Goal: Task Accomplishment & Management: Use online tool/utility

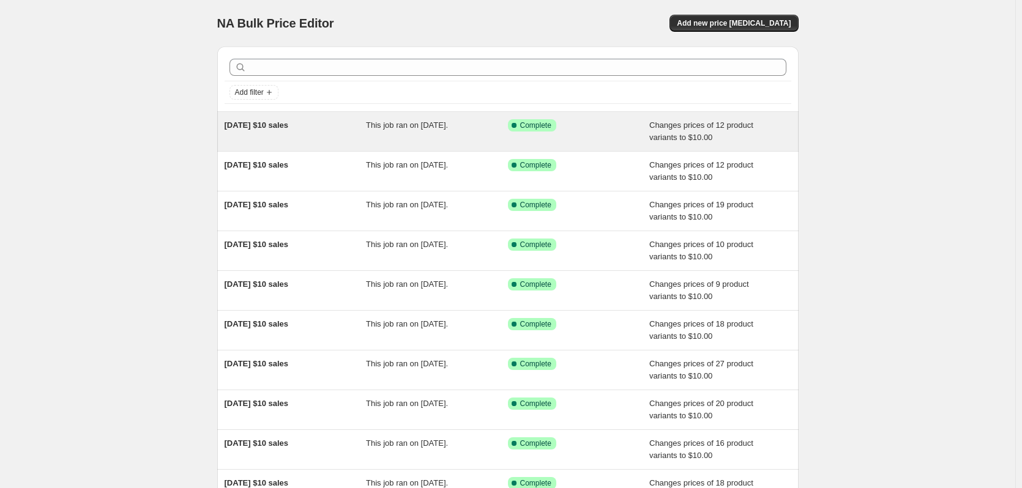
click at [283, 125] on span "08/10/2025 $10 sales" at bounding box center [256, 125] width 64 height 9
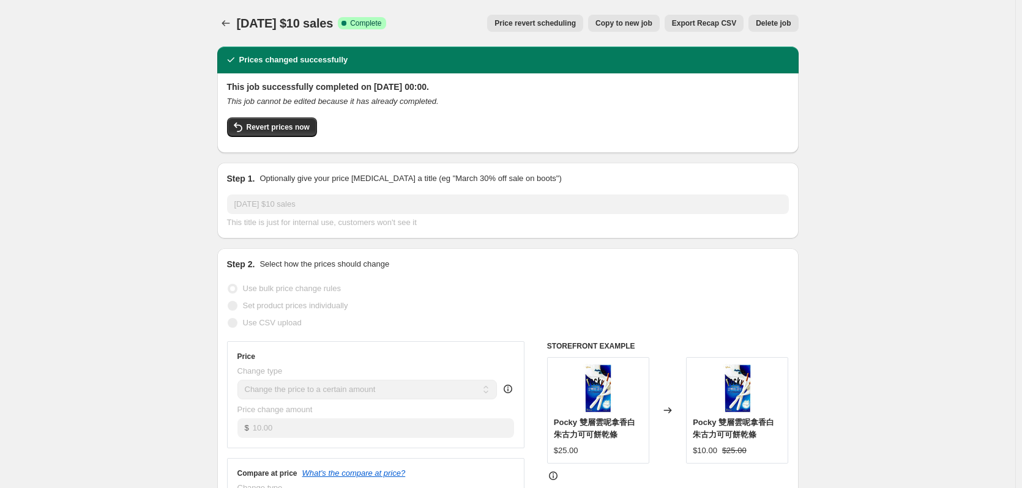
click at [220, 18] on div at bounding box center [227, 23] width 20 height 17
click at [229, 24] on icon "Price change jobs" at bounding box center [226, 23] width 12 height 12
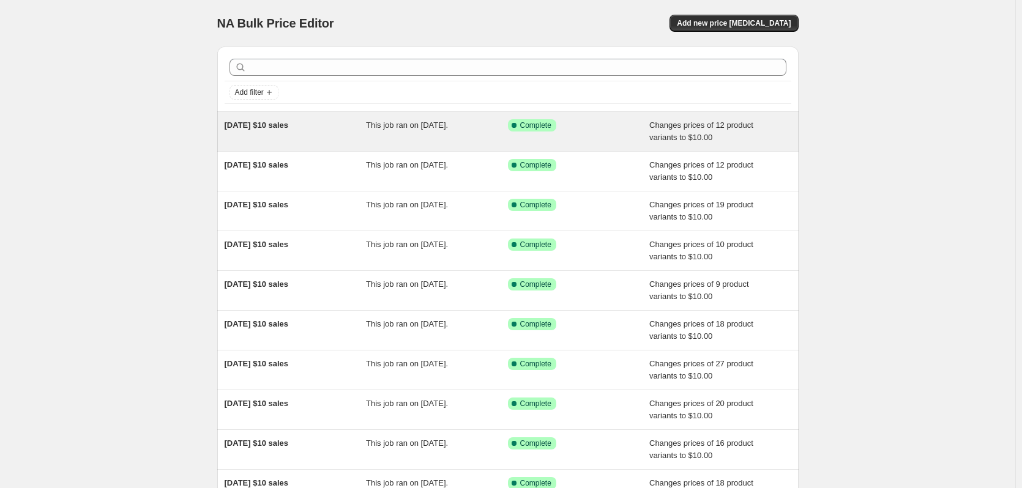
click at [562, 128] on div "Success Complete Complete" at bounding box center [570, 125] width 124 height 12
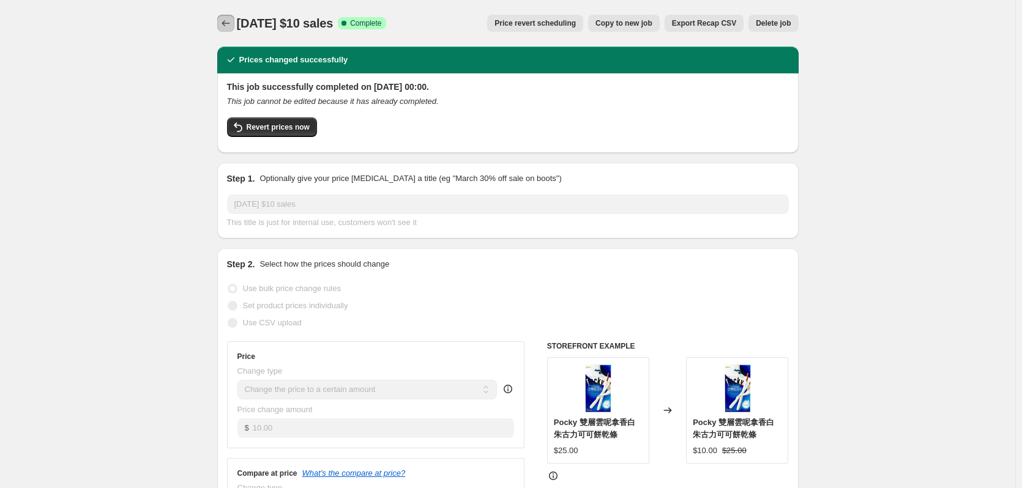
click at [231, 21] on icon "Price change jobs" at bounding box center [226, 23] width 12 height 12
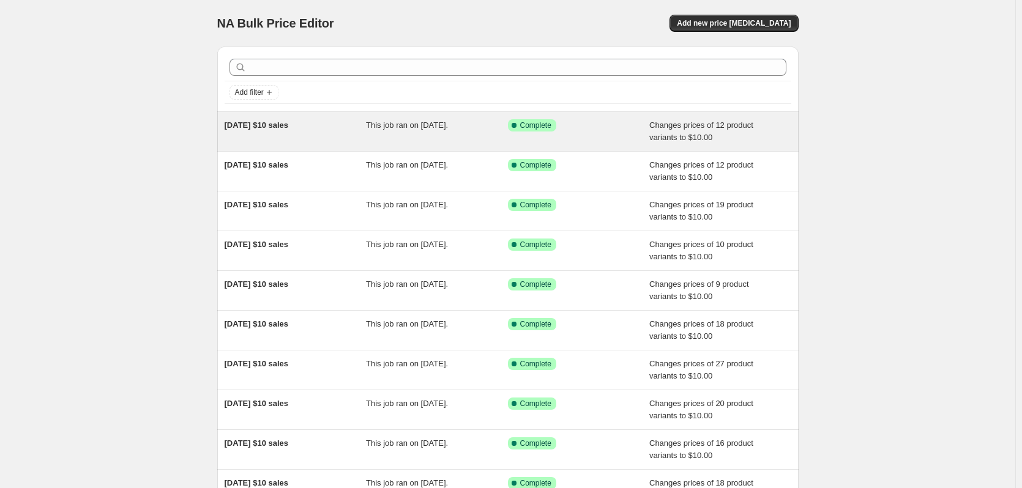
click at [318, 130] on div "08/10/2025 $10 sales" at bounding box center [295, 131] width 142 height 24
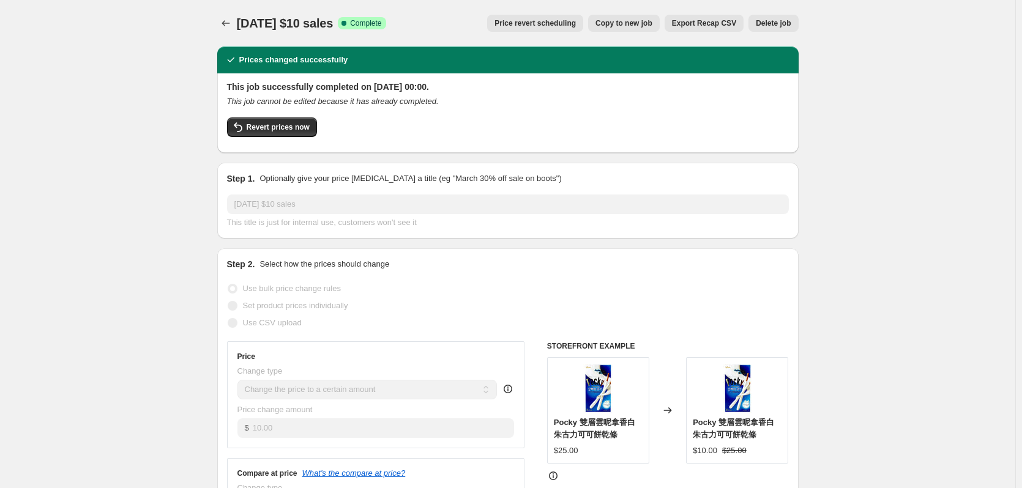
drag, startPoint x: 359, startPoint y: 23, endPoint x: 238, endPoint y: 28, distance: 121.2
click at [238, 28] on div "08/10/2025 $10 sales Success Complete Complete Price revert scheduling Copy to …" at bounding box center [507, 23] width 581 height 17
copy span "08/10/2025 $10 sales"
click at [230, 24] on icon "Price change jobs" at bounding box center [226, 23] width 12 height 12
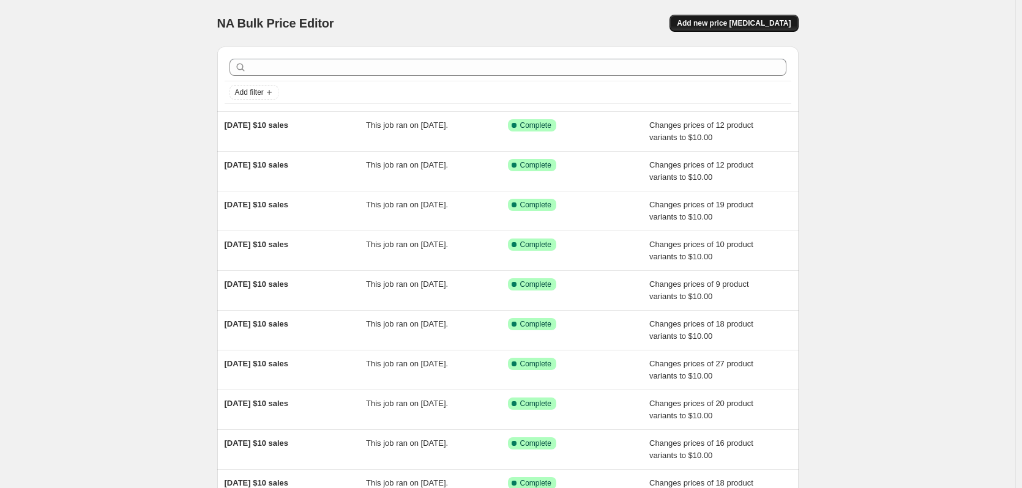
click at [741, 23] on span "Add new price change job" at bounding box center [734, 23] width 114 height 10
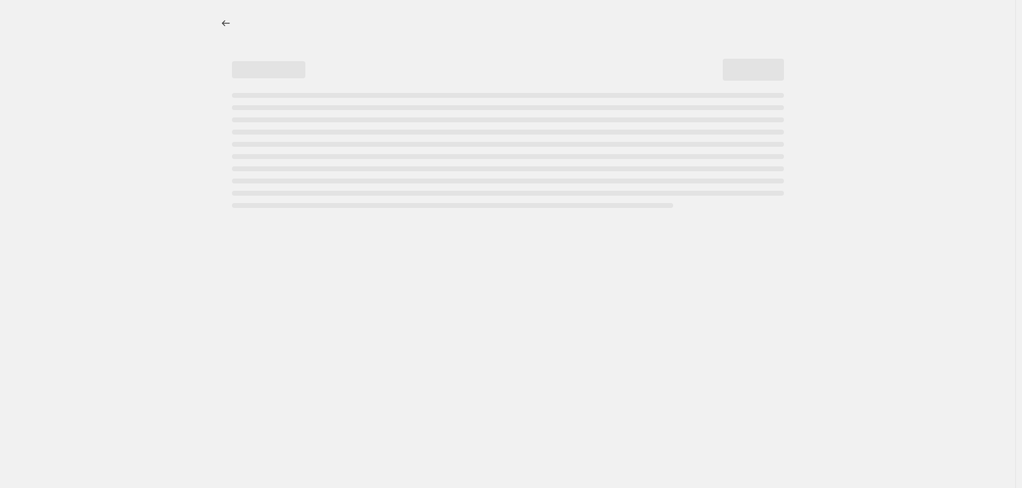
select select "percentage"
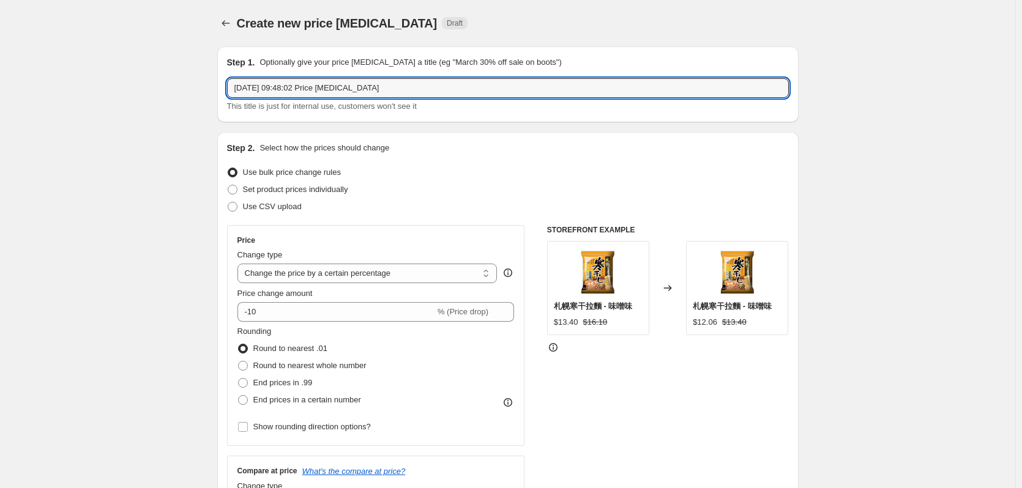
drag, startPoint x: 380, startPoint y: 85, endPoint x: 37, endPoint y: 87, distance: 343.2
paste input "08/10/2025 $10 sales"
click at [248, 84] on input "08/10/2025 $10 sales" at bounding box center [508, 88] width 562 height 20
type input "16/10/2025 $10 sales"
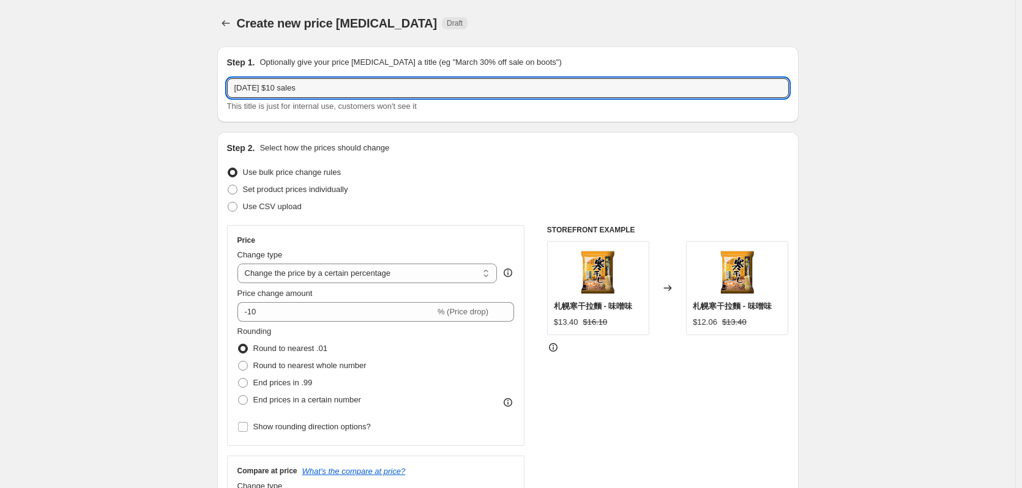
click at [316, 262] on div "Change type Change the price to a certain amount Change the price by a certain …" at bounding box center [367, 266] width 260 height 34
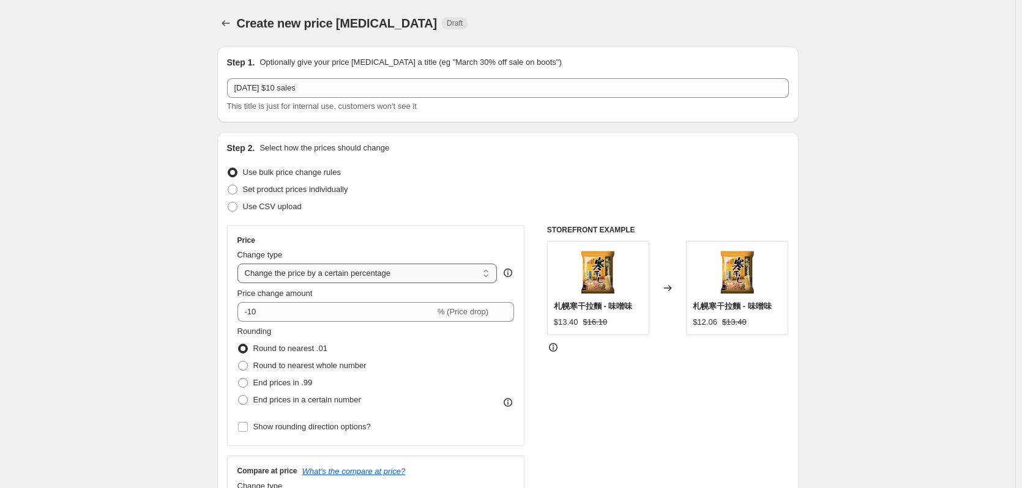
click at [316, 267] on select "Change the price to a certain amount Change the price by a certain amount Chang…" at bounding box center [367, 274] width 260 height 20
select select "to"
click at [240, 264] on select "Change the price to a certain amount Change the price by a certain amount Chang…" at bounding box center [367, 274] width 260 height 20
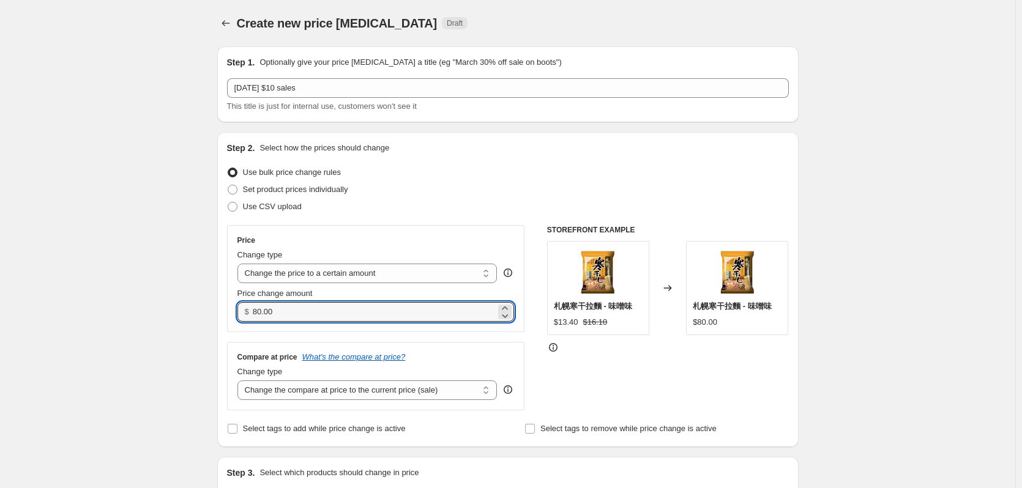
drag, startPoint x: 275, startPoint y: 317, endPoint x: 174, endPoint y: 316, distance: 100.9
type input "10.00"
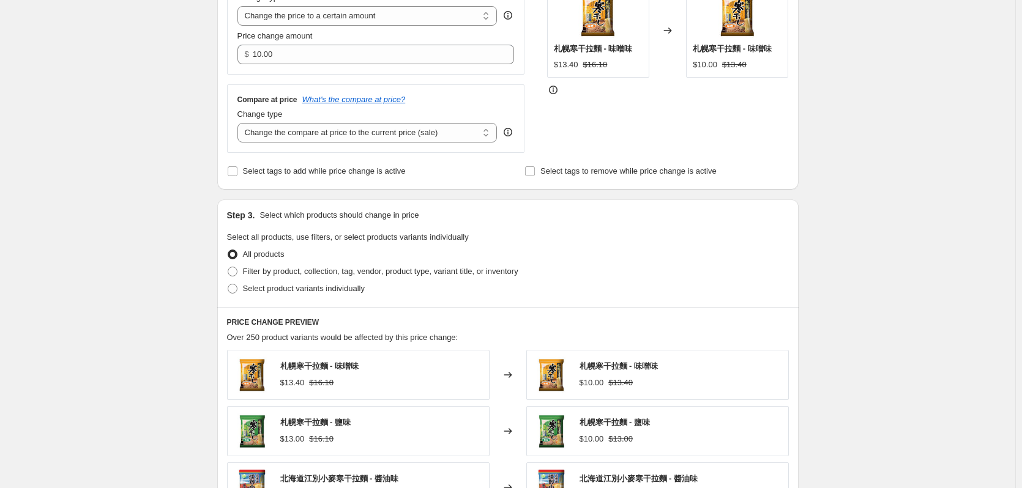
scroll to position [367, 0]
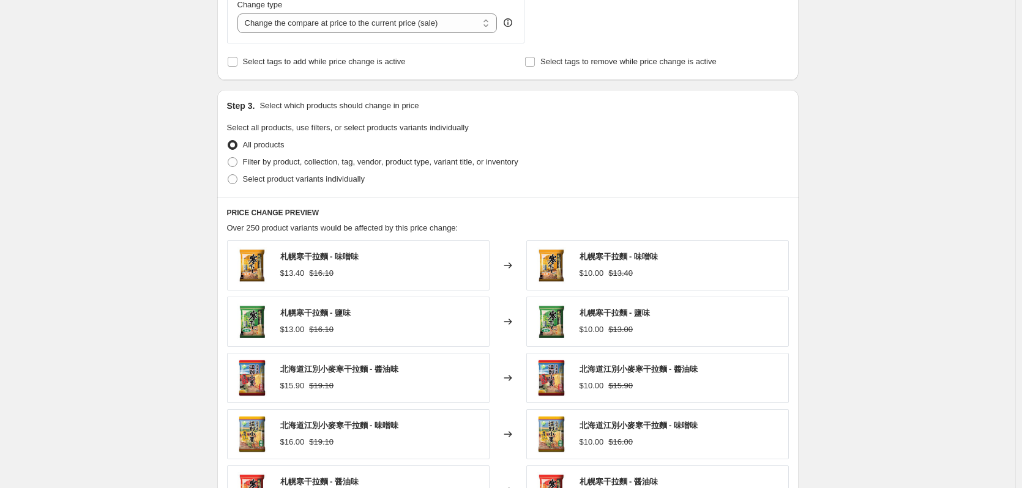
click at [127, 230] on div "Create new price change job. This page is ready Create new price change job Dra…" at bounding box center [507, 187] width 1015 height 1109
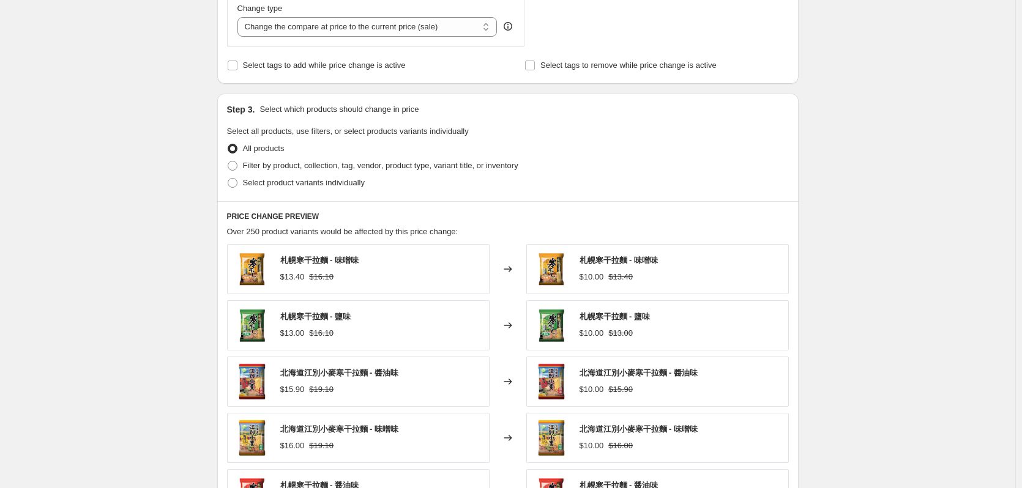
scroll to position [316, 0]
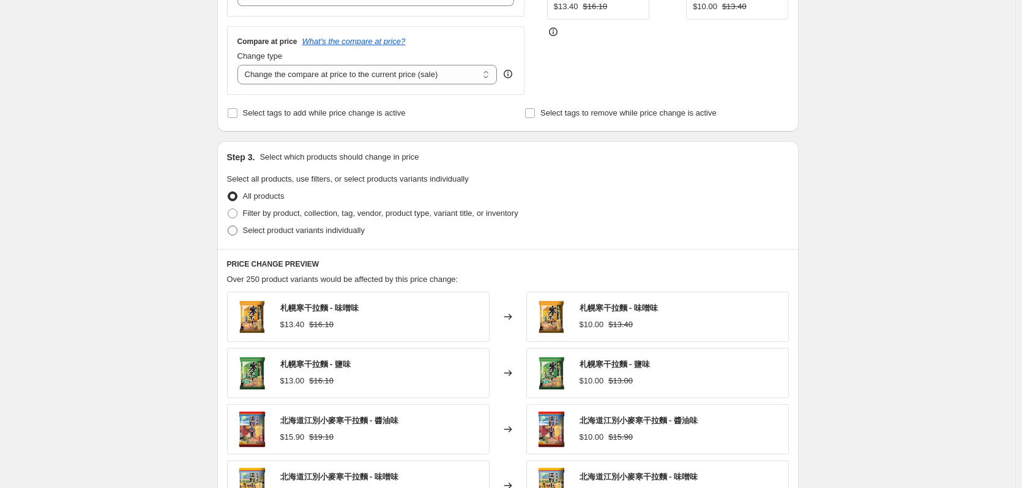
click at [275, 229] on span "Select product variants individually" at bounding box center [304, 230] width 122 height 9
click at [228, 226] on input "Select product variants individually" at bounding box center [228, 226] width 1 height 1
radio input "true"
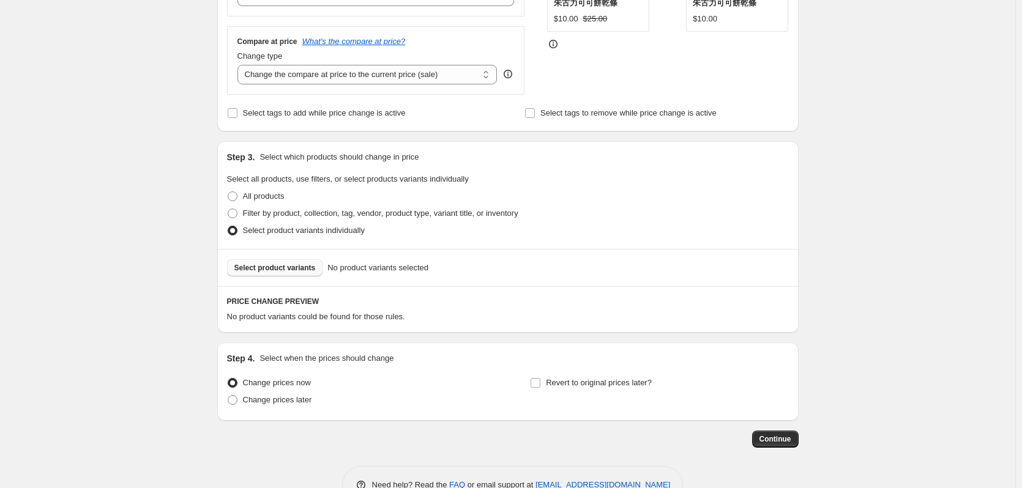
click at [298, 273] on span "Select product variants" at bounding box center [274, 268] width 81 height 10
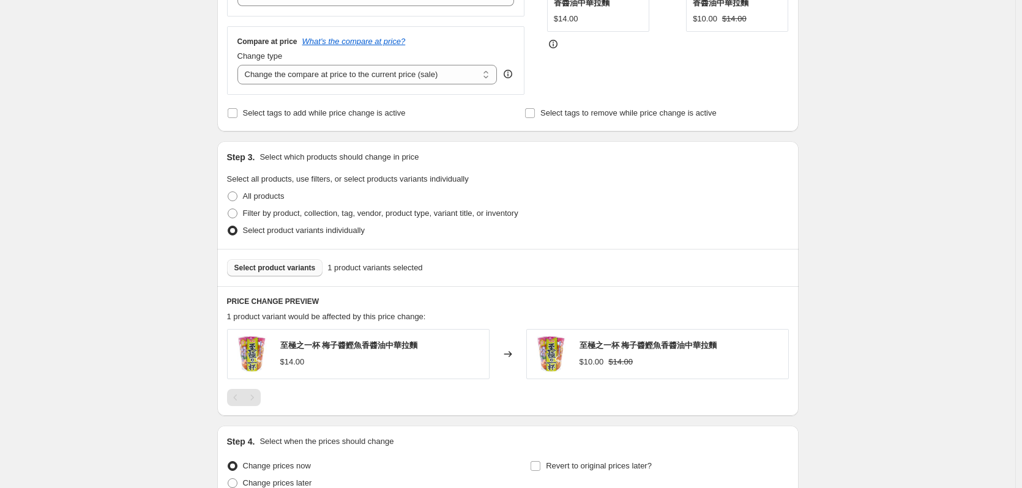
click at [293, 271] on span "Select product variants" at bounding box center [274, 268] width 81 height 10
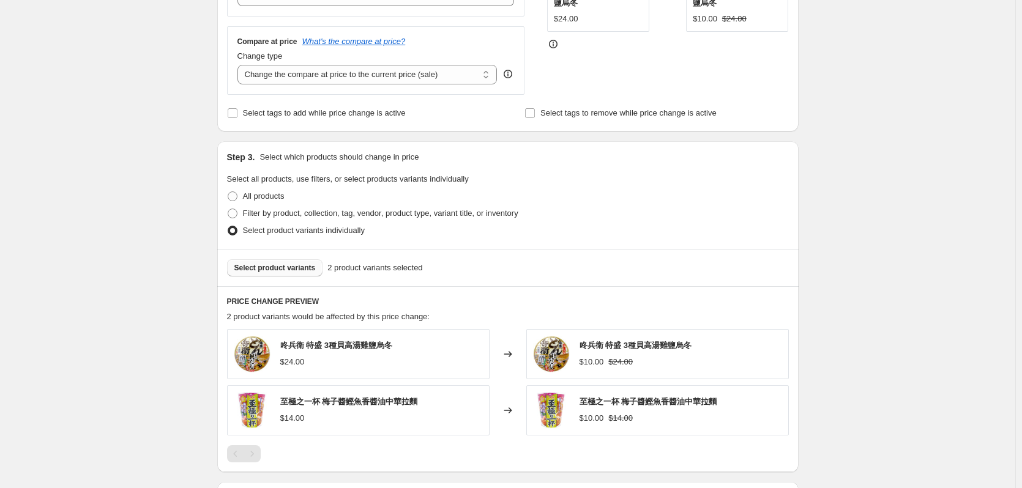
click at [267, 271] on span "Select product variants" at bounding box center [274, 268] width 81 height 10
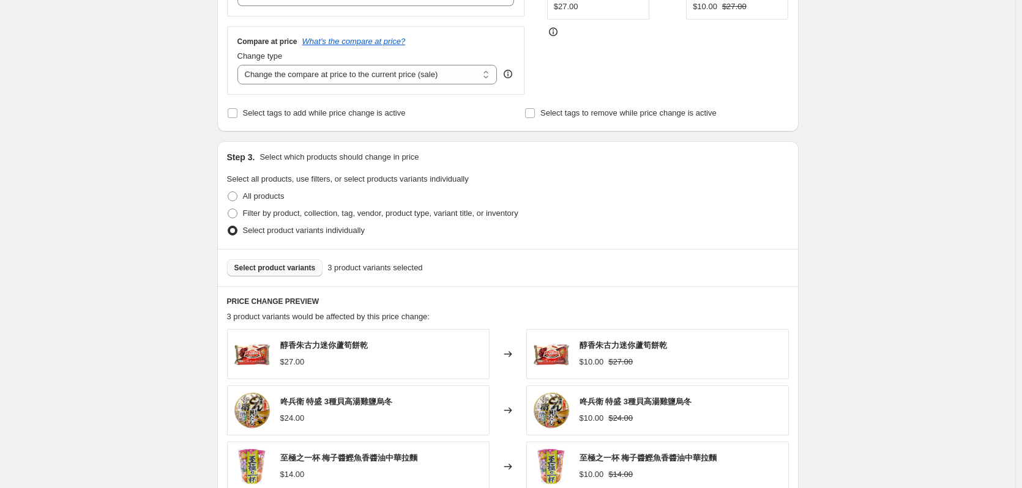
click at [289, 273] on span "Select product variants" at bounding box center [274, 268] width 81 height 10
click at [272, 267] on span "Select product variants" at bounding box center [274, 268] width 81 height 10
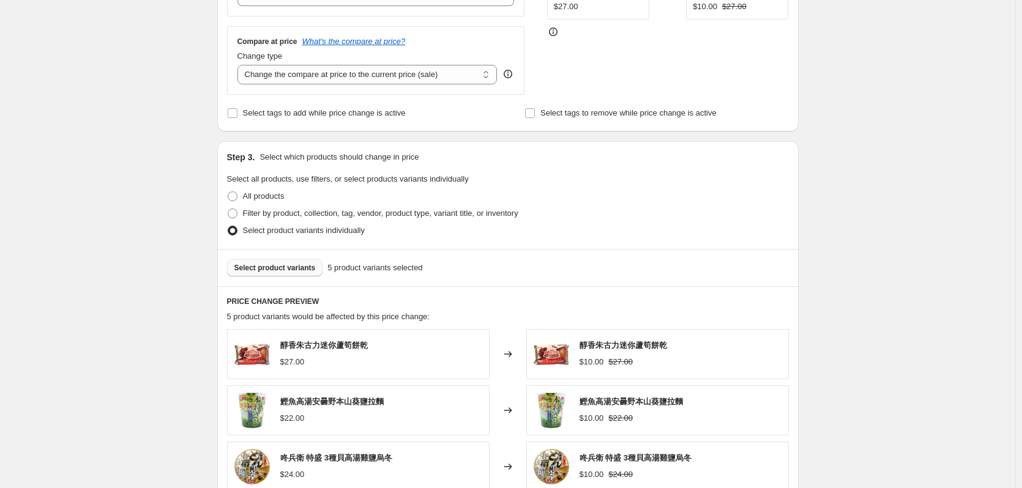
click at [283, 273] on span "Select product variants" at bounding box center [274, 268] width 81 height 10
click at [296, 269] on span "Select product variants" at bounding box center [274, 268] width 81 height 10
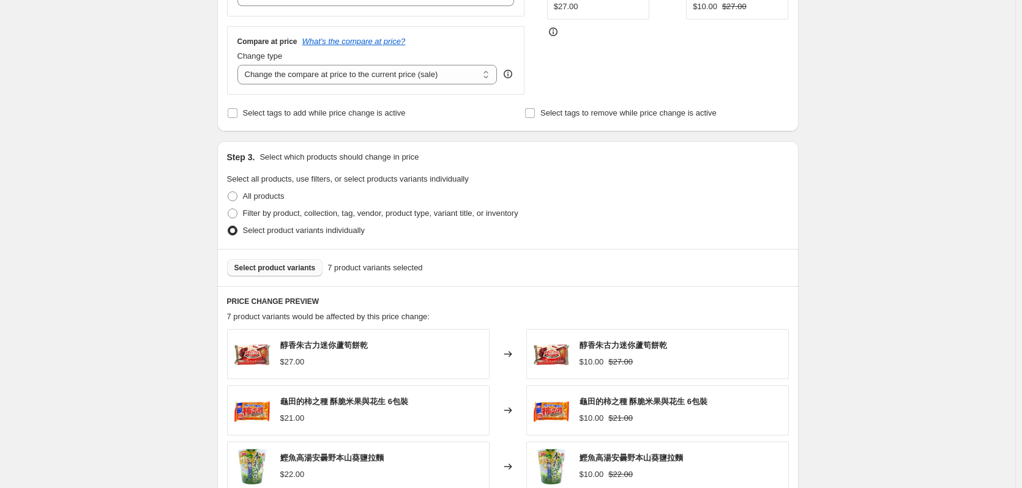
click at [290, 266] on span "Select product variants" at bounding box center [274, 268] width 81 height 10
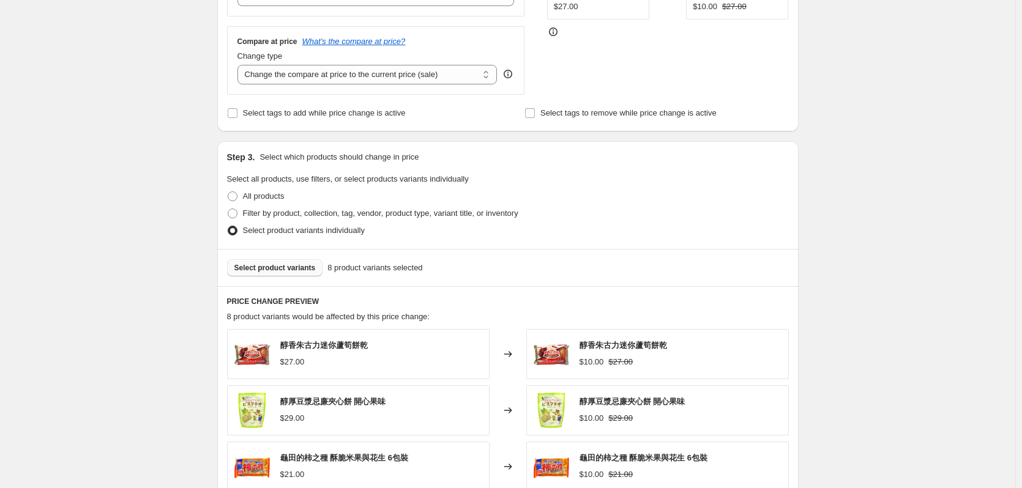
click at [290, 267] on span "Select product variants" at bounding box center [274, 268] width 81 height 10
click at [291, 279] on div "Select product variants 9 product variants selected" at bounding box center [507, 267] width 581 height 37
click at [291, 264] on button "Select product variants" at bounding box center [275, 267] width 96 height 17
click at [280, 272] on span "Select product variants" at bounding box center [274, 268] width 81 height 10
click at [260, 254] on div "Select product variants 11 product variants selected" at bounding box center [507, 267] width 581 height 37
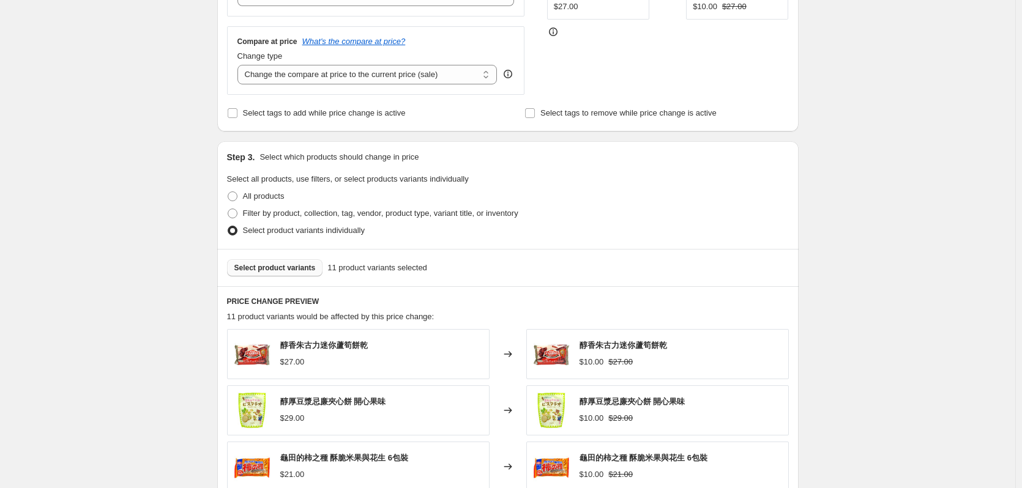
click at [267, 269] on span "Select product variants" at bounding box center [274, 268] width 81 height 10
click at [290, 270] on span "Select product variants" at bounding box center [274, 268] width 81 height 10
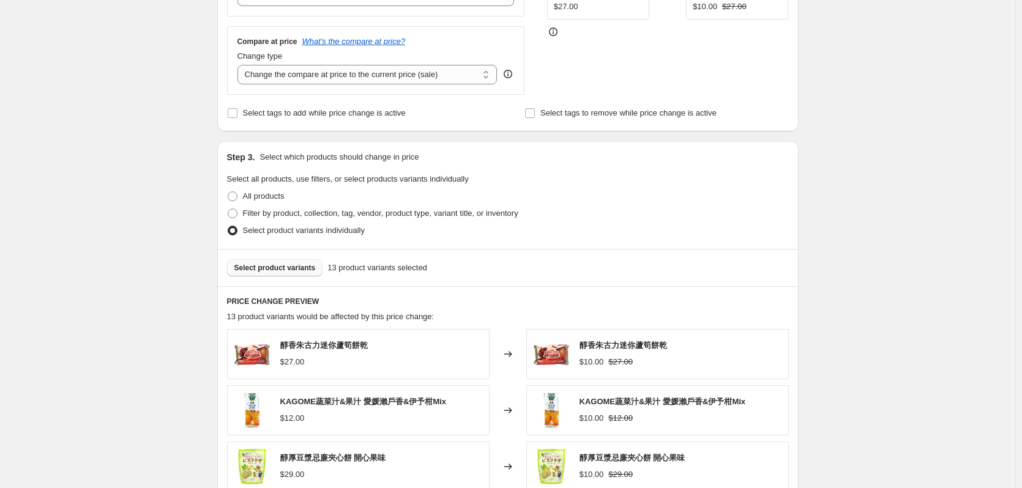
click at [834, 314] on div "Create new price change job. This page is ready Create new price change job Dra…" at bounding box center [507, 257] width 1015 height 1146
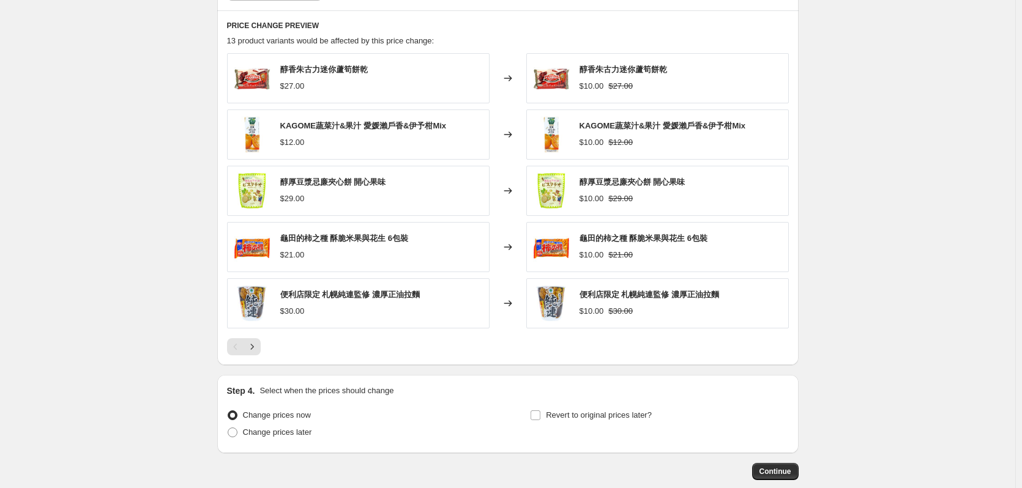
scroll to position [659, 0]
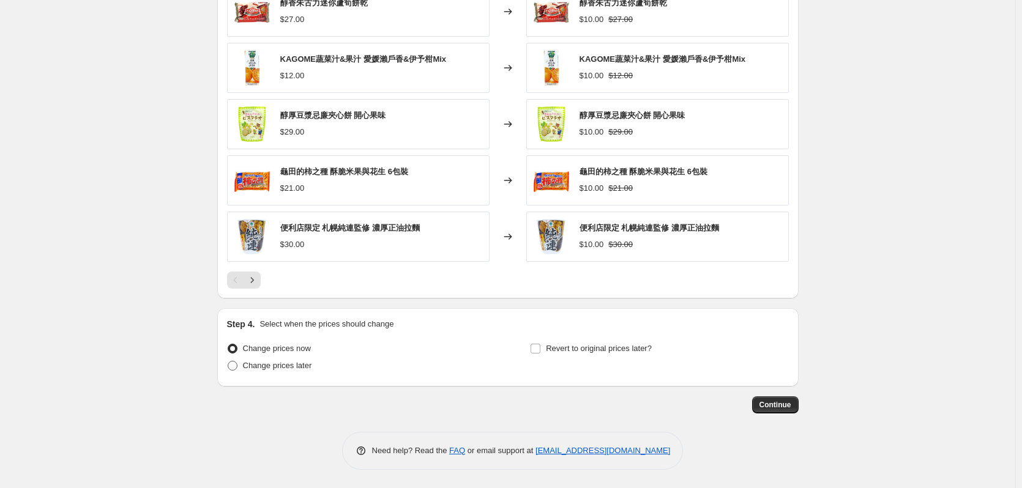
click at [287, 362] on span "Change prices later" at bounding box center [277, 365] width 69 height 9
click at [228, 362] on input "Change prices later" at bounding box center [228, 361] width 1 height 1
radio input "true"
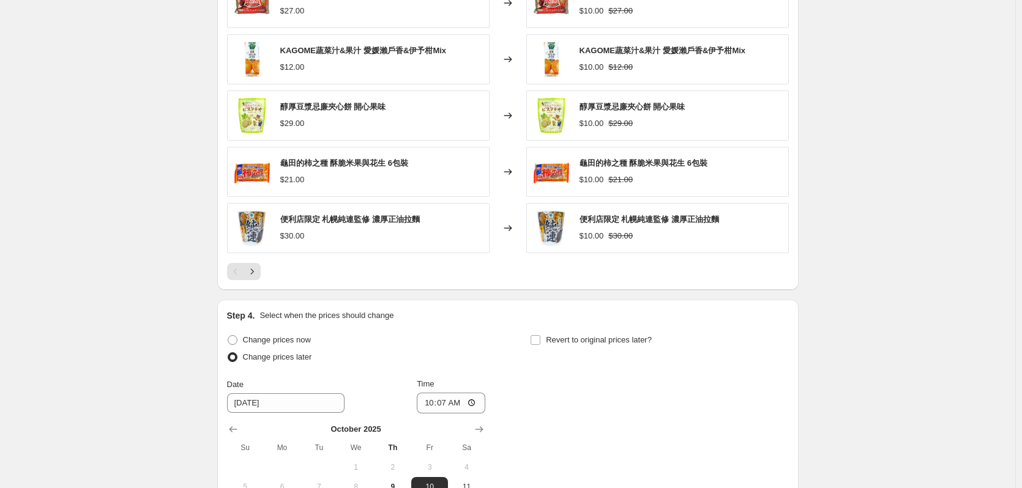
scroll to position [868, 0]
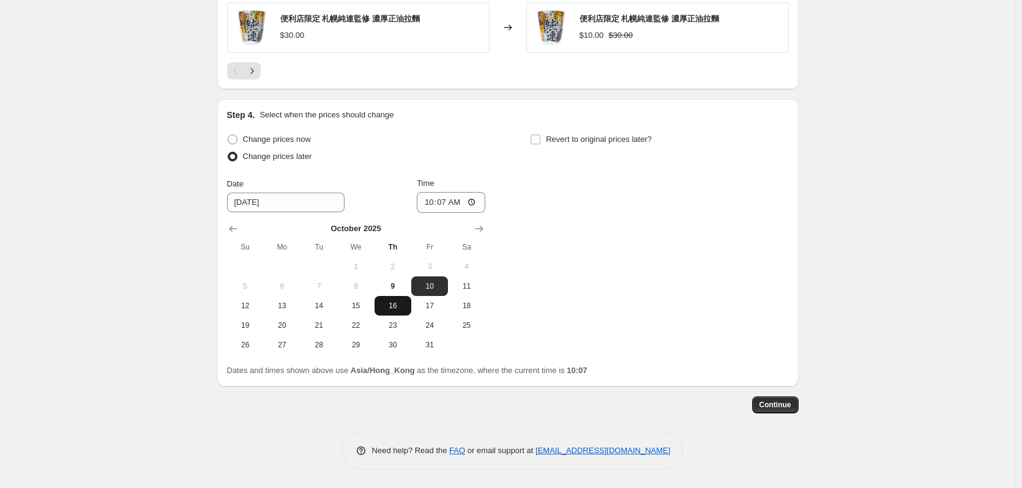
click at [384, 305] on span "16" at bounding box center [392, 306] width 27 height 10
type input "10/16/2025"
click at [448, 206] on input "10:07" at bounding box center [451, 202] width 69 height 21
click at [459, 206] on input "00:07" at bounding box center [451, 202] width 69 height 21
type input "00:00"
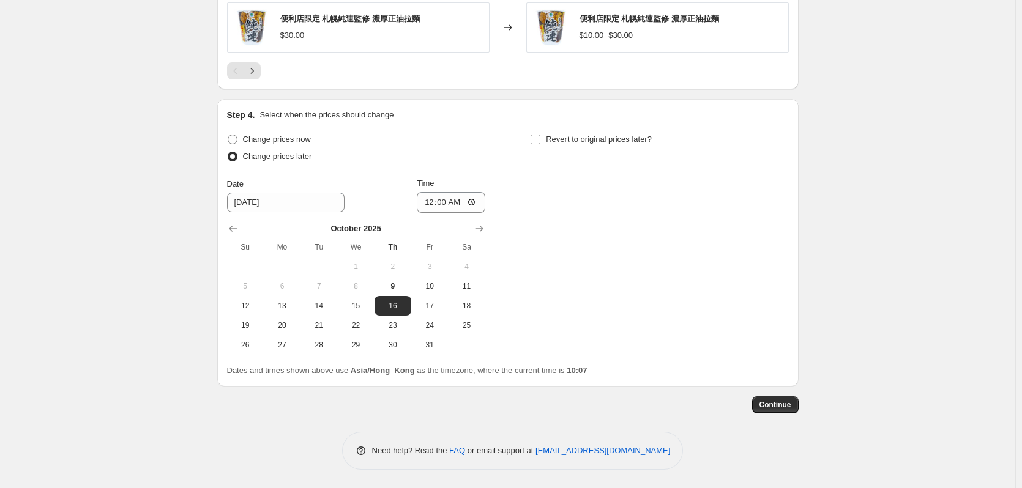
click at [610, 312] on div "Change prices now Change prices later Date 10/16/2025 Time 00:00 October 2025 S…" at bounding box center [508, 243] width 562 height 224
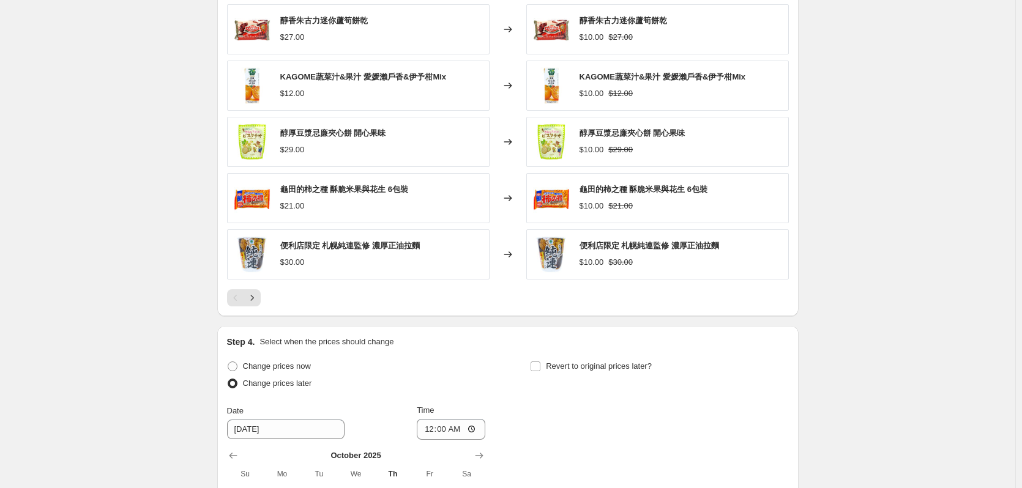
scroll to position [856, 0]
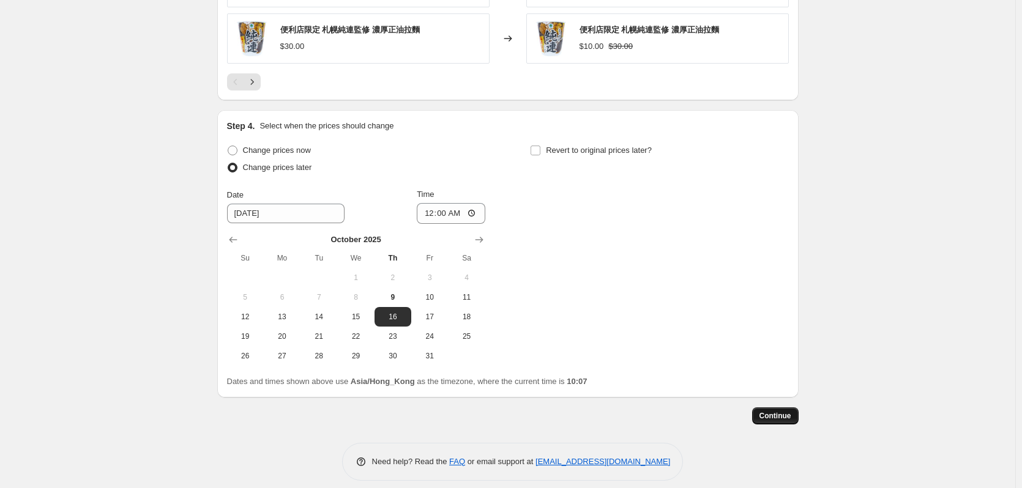
click at [782, 418] on span "Continue" at bounding box center [775, 416] width 32 height 10
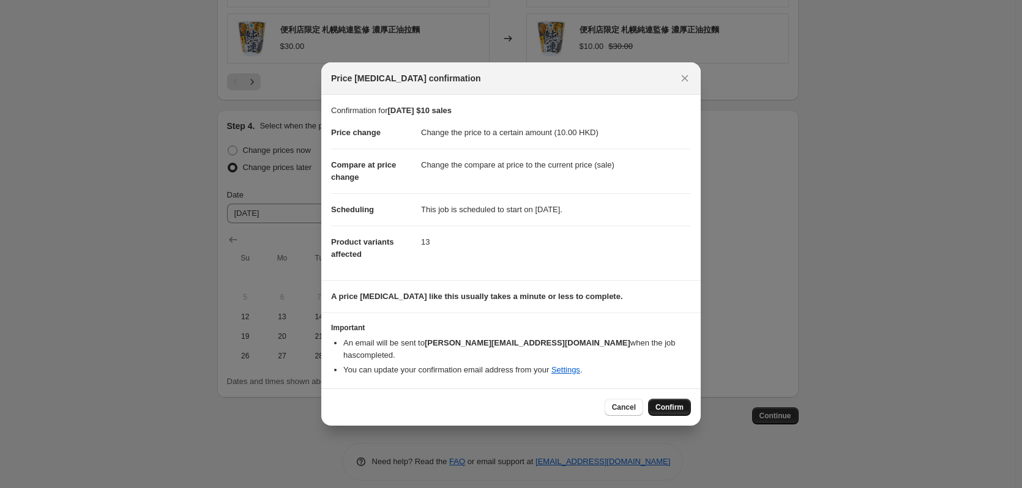
click at [673, 402] on span "Confirm" at bounding box center [669, 407] width 28 height 10
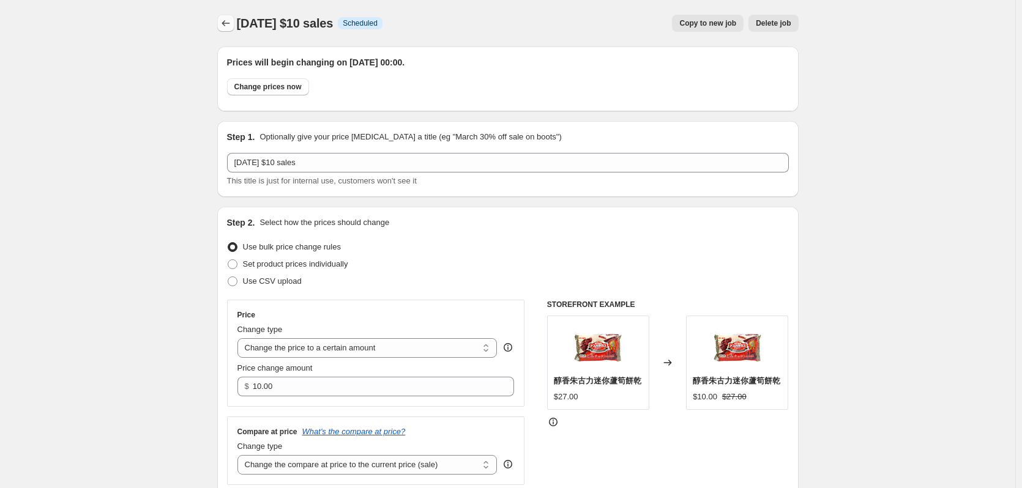
click at [224, 17] on button "Price change jobs" at bounding box center [225, 23] width 17 height 17
